Goal: Register for event/course

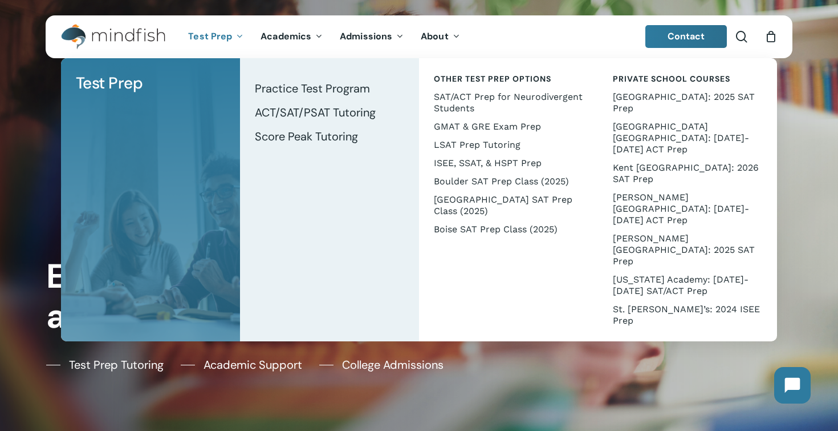
click at [193, 36] on span "Test Prep" at bounding box center [210, 36] width 44 height 12
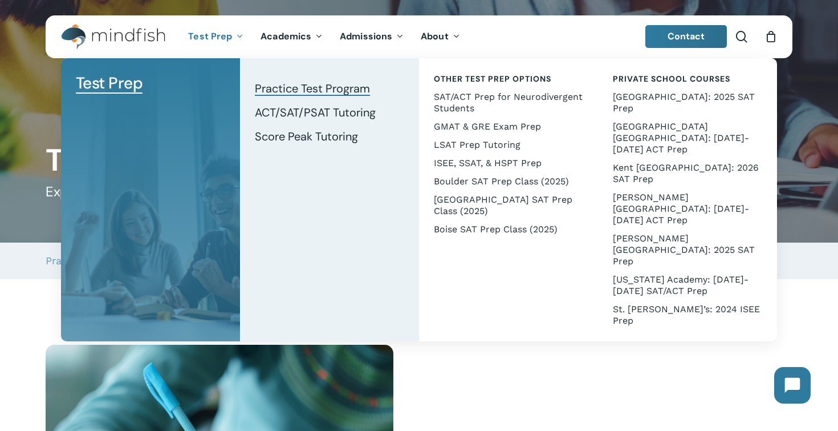
click at [278, 88] on span "Practice Test Program" at bounding box center [312, 88] width 115 height 15
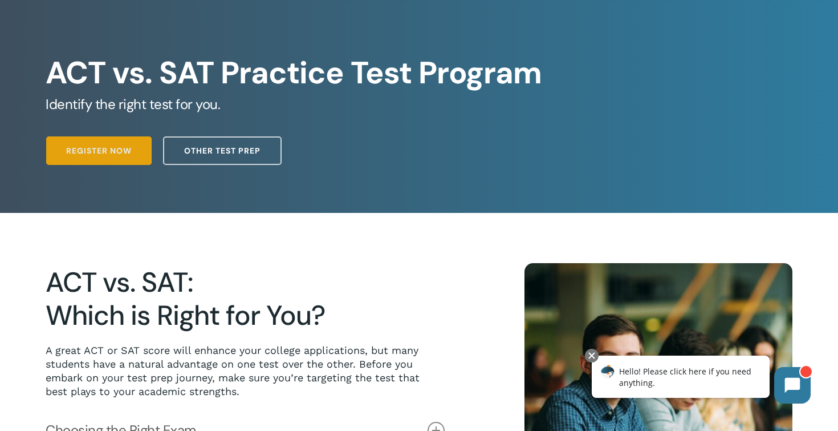
scroll to position [68, 0]
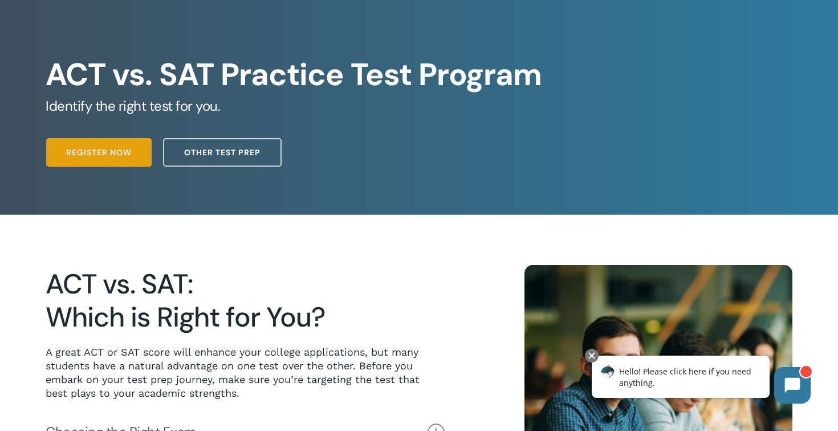
click at [94, 156] on span "Register Now" at bounding box center [99, 152] width 66 height 11
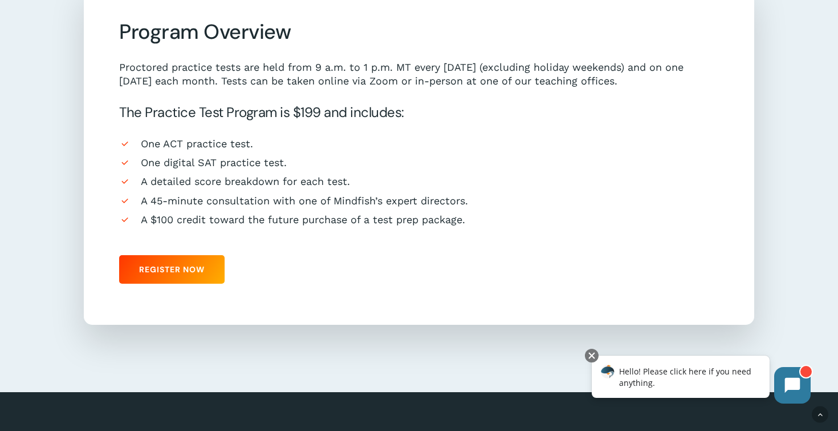
scroll to position [1006, 0]
